Goal: Register for event/course

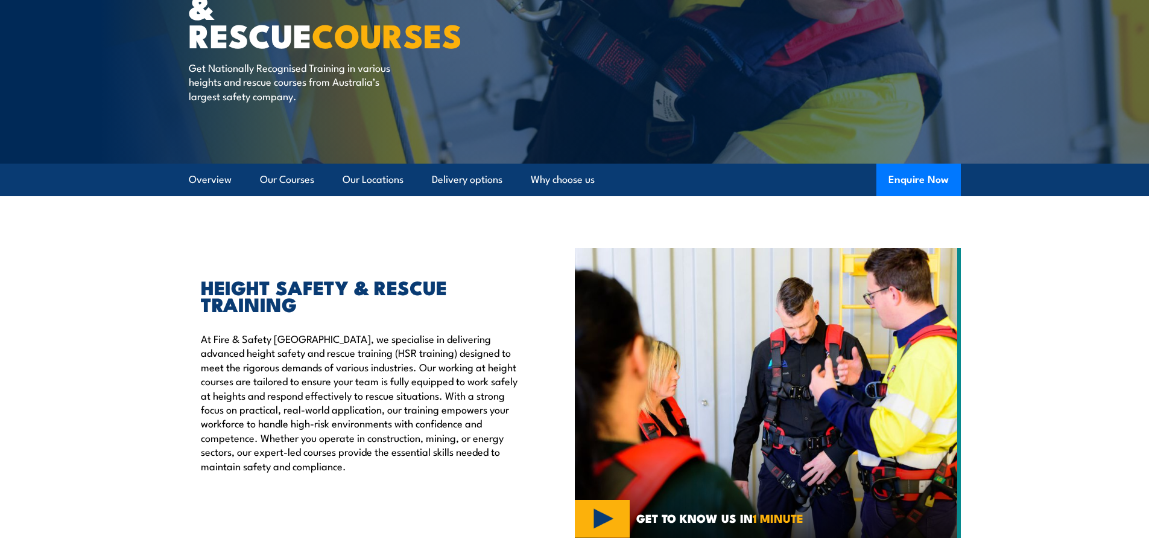
scroll to position [181, 0]
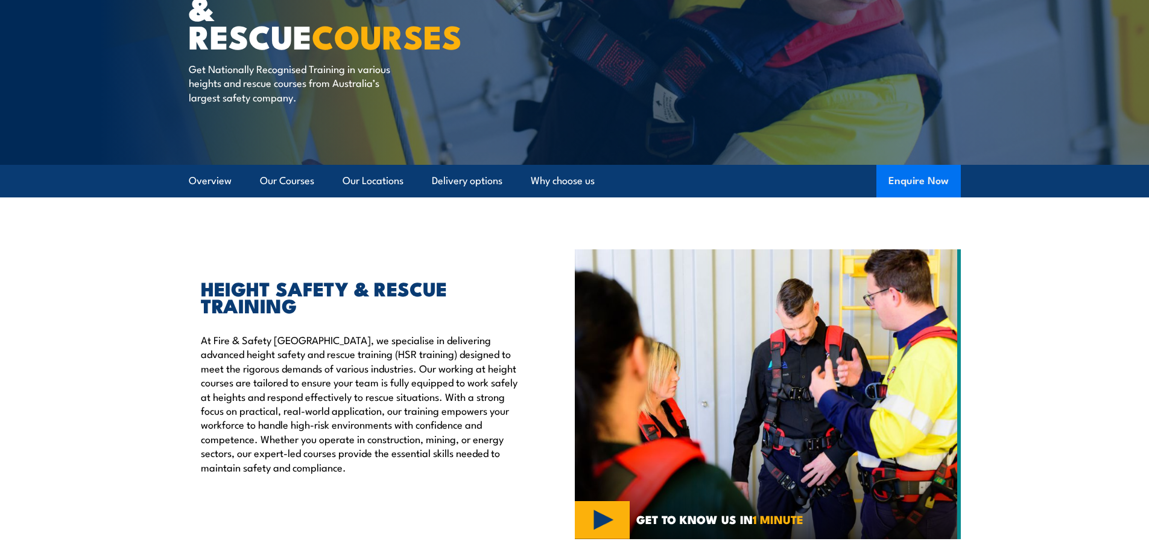
click at [923, 167] on button "Enquire Now" at bounding box center [919, 181] width 84 height 33
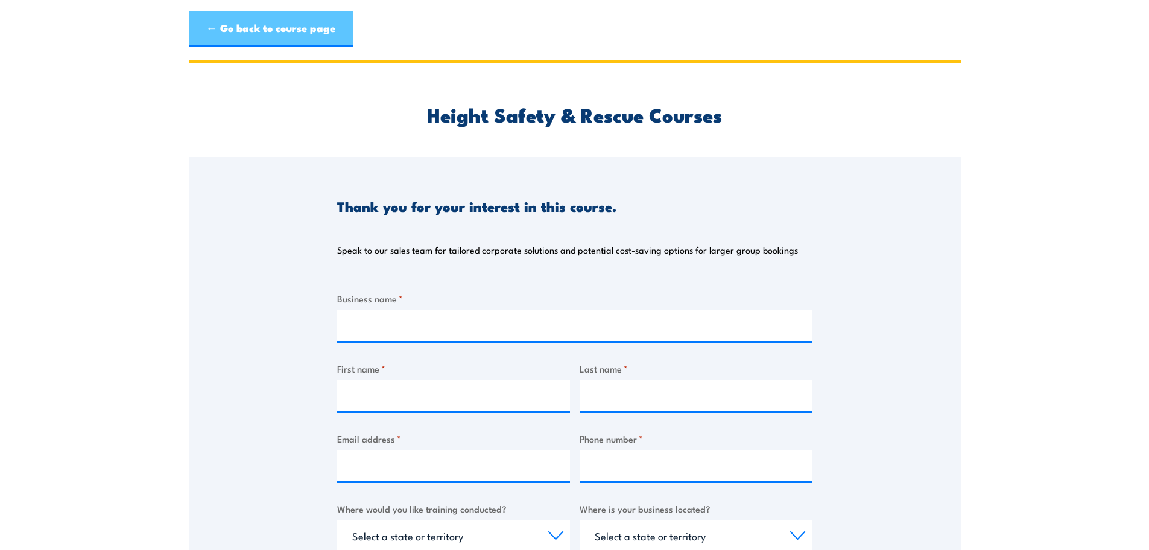
click at [239, 26] on link "← Go back to course page" at bounding box center [271, 29] width 164 height 36
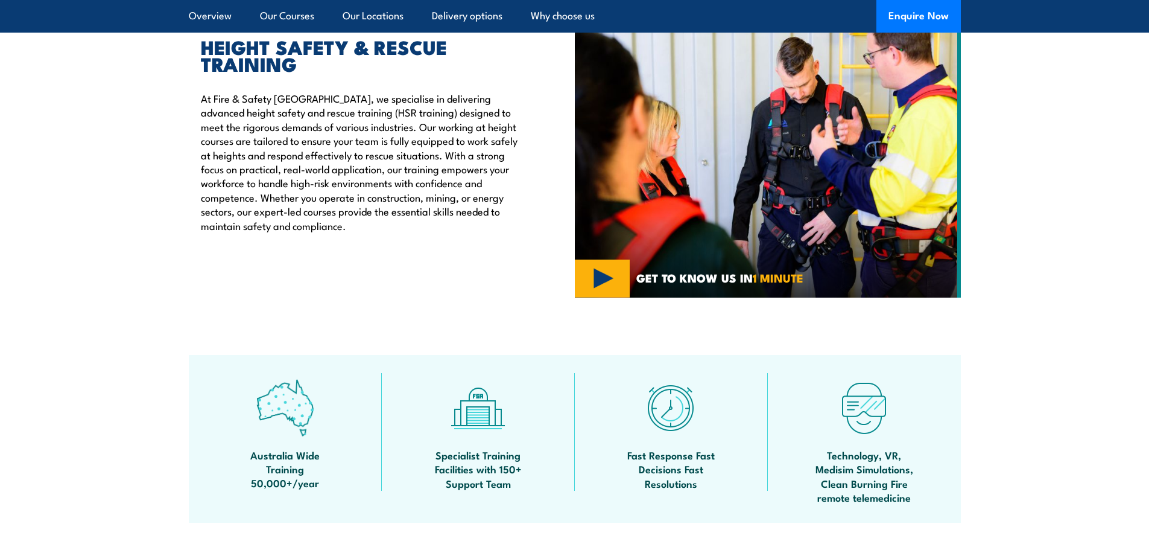
scroll to position [784, 0]
